Goal: Task Accomplishment & Management: Check status

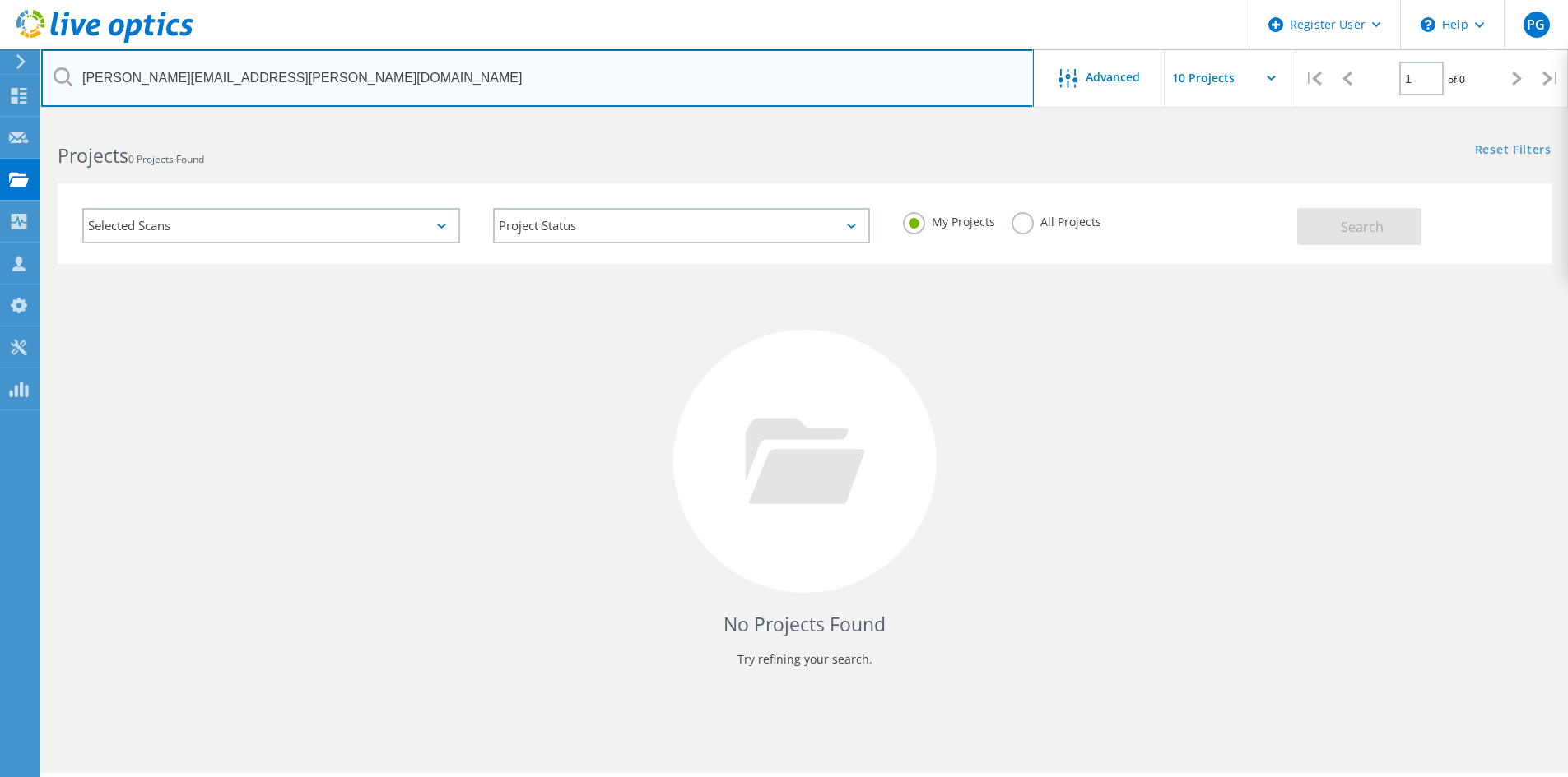
click at [274, 73] on input "[PERSON_NAME][EMAIL_ADDRESS][PERSON_NAME][DOMAIN_NAME]" at bounding box center [537, 78] width 993 height 58
click at [273, 73] on input "[PERSON_NAME][EMAIL_ADDRESS][PERSON_NAME][DOMAIN_NAME]" at bounding box center [537, 78] width 993 height 58
paste input "[EMAIL_ADDRESS][DOMAIN_NAME]"
type input "[EMAIL_ADDRESS][DOMAIN_NAME]"
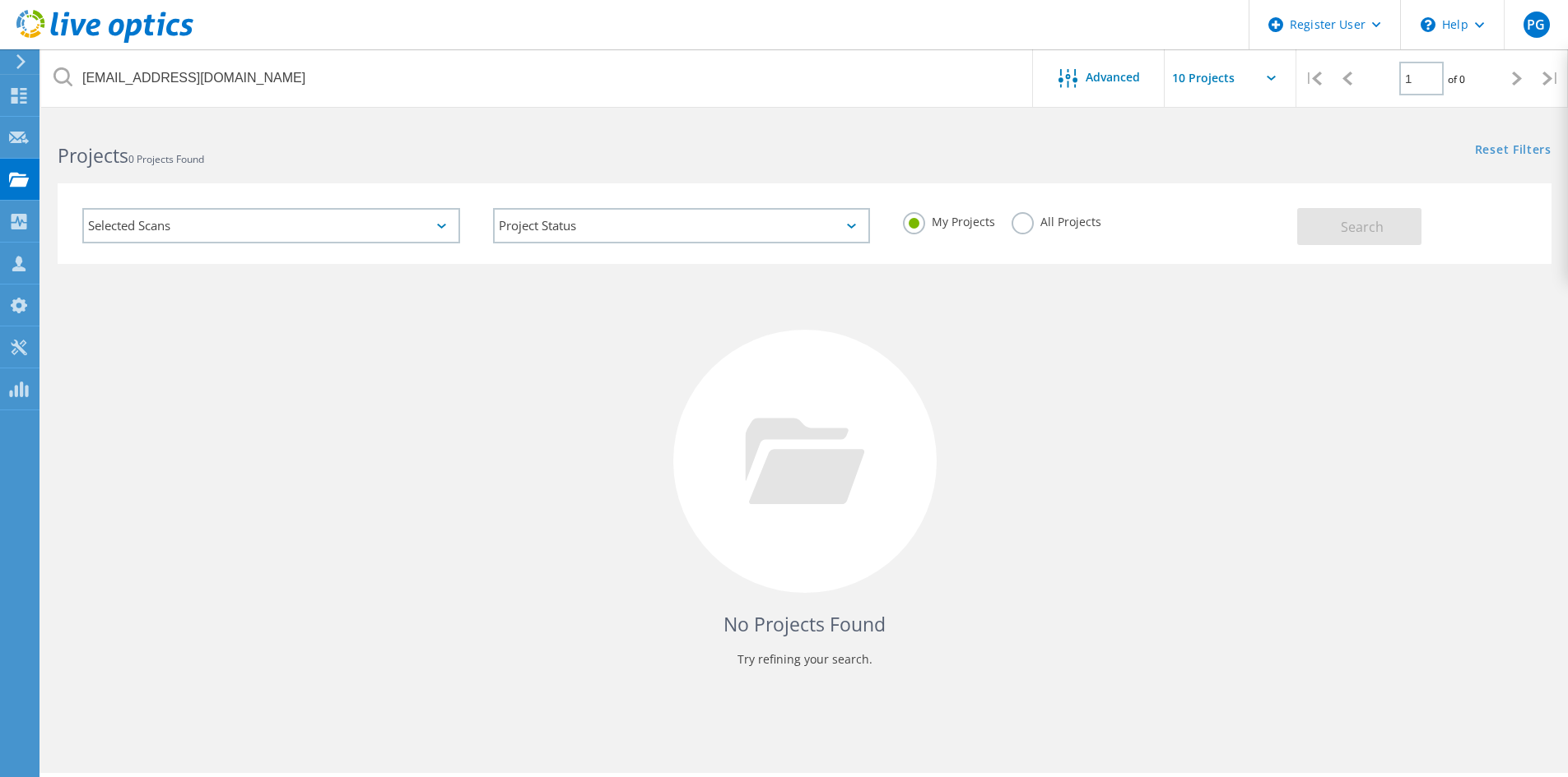
click at [1028, 222] on label "All Projects" at bounding box center [1056, 219] width 90 height 16
click at [0, 0] on input "All Projects" at bounding box center [0, 0] width 0 height 0
click at [1400, 226] on button "Search" at bounding box center [1359, 226] width 125 height 37
